Goal: Information Seeking & Learning: Learn about a topic

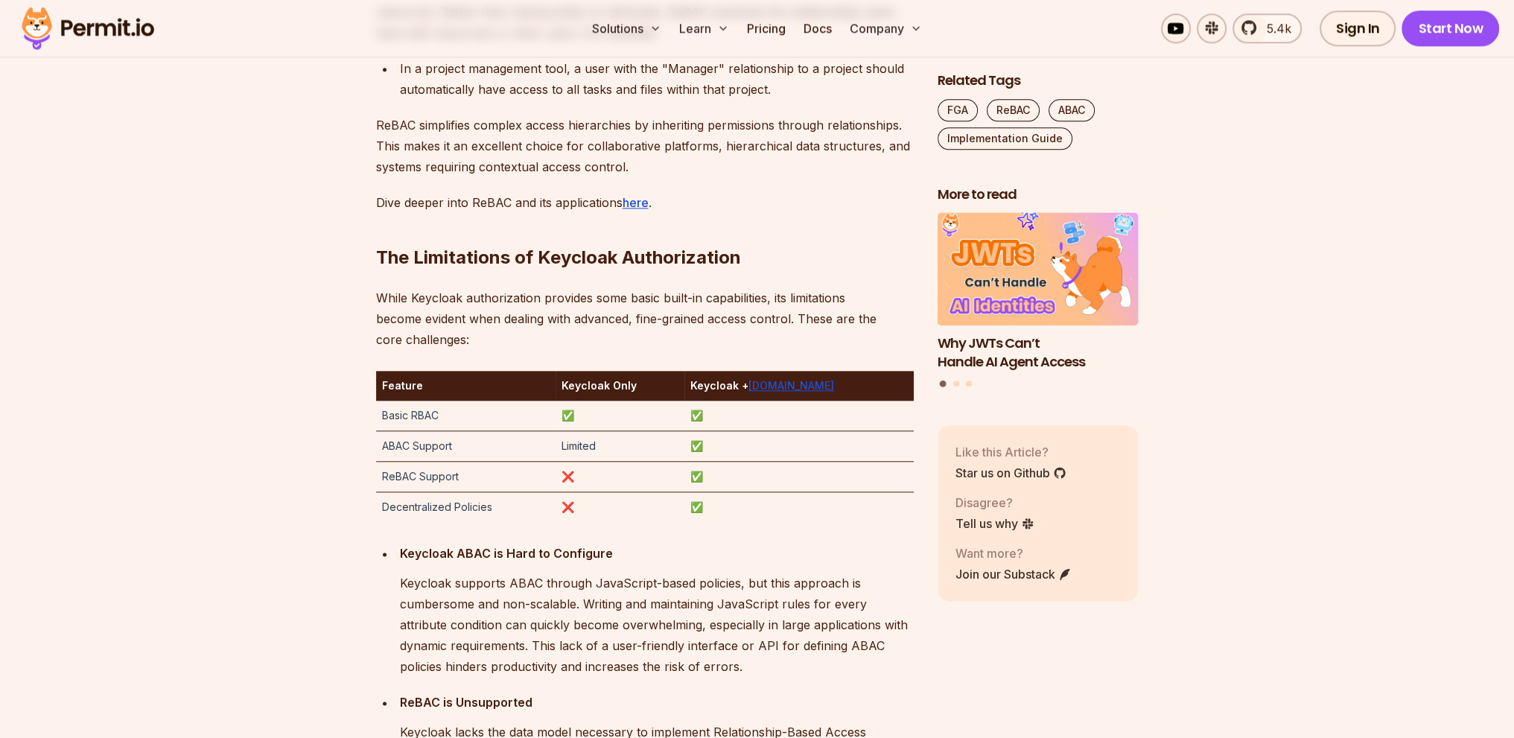
scroll to position [2457, 0]
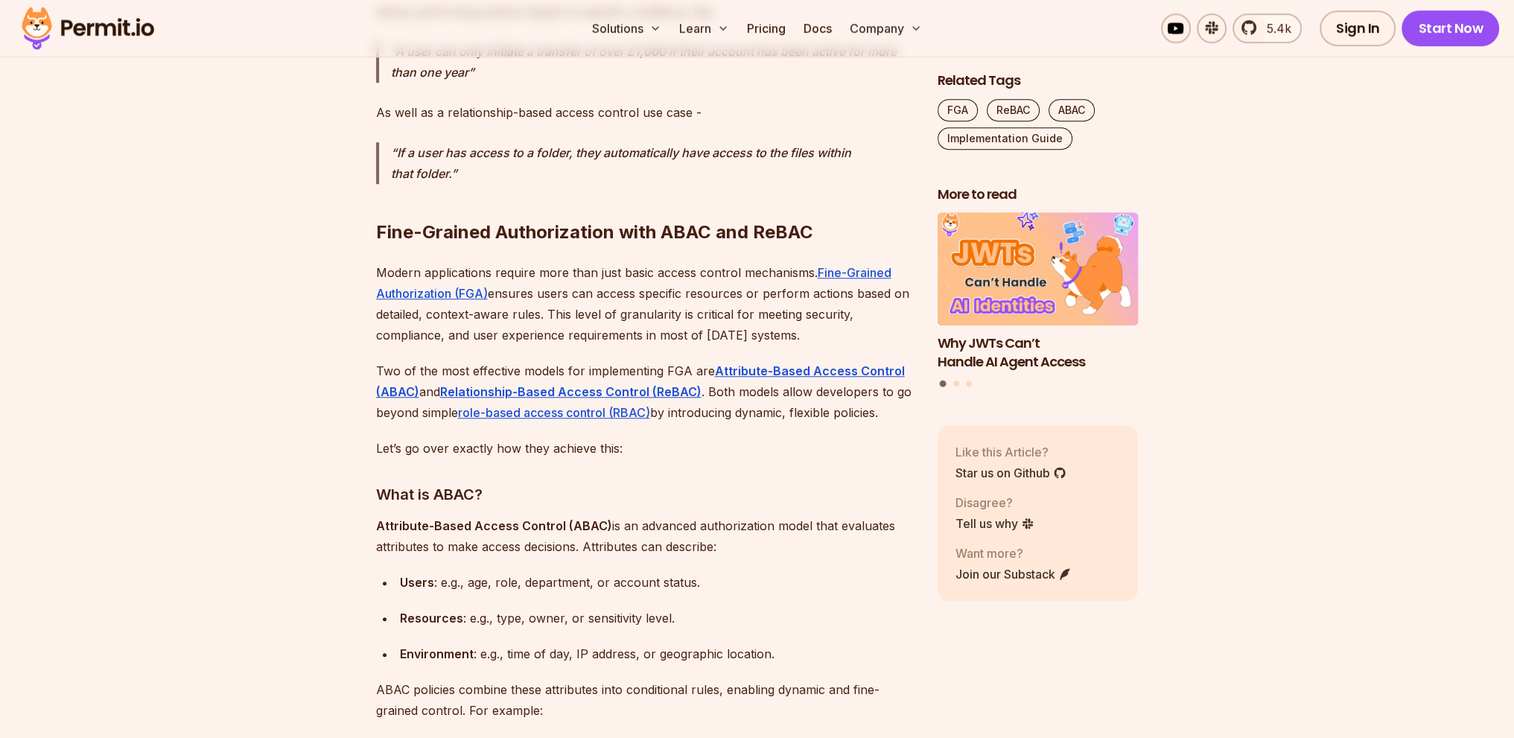
scroll to position [1638, 0]
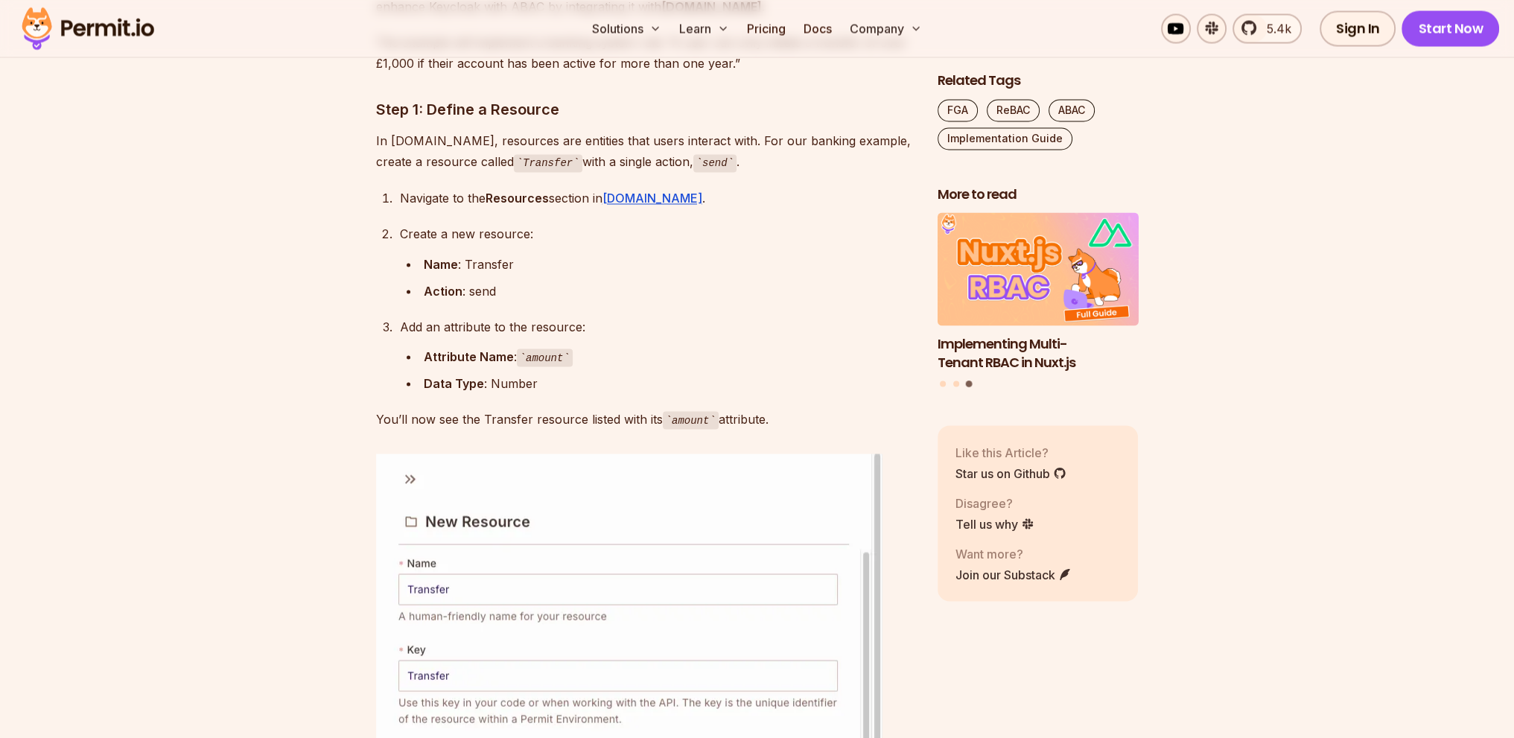
scroll to position [3723, 0]
